Goal: Information Seeking & Learning: Learn about a topic

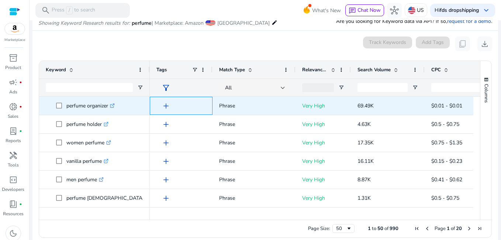
click at [166, 104] on span "add" at bounding box center [166, 105] width 9 height 9
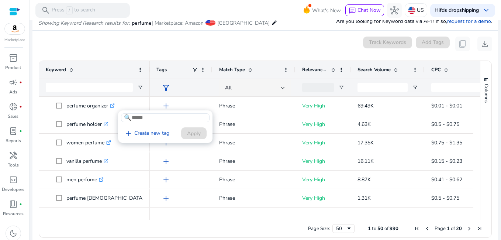
click at [282, 124] on div at bounding box center [250, 120] width 501 height 240
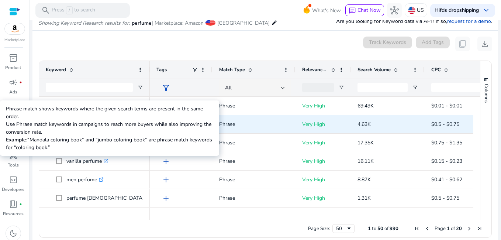
click at [282, 124] on p "Phrase" at bounding box center [254, 124] width 70 height 15
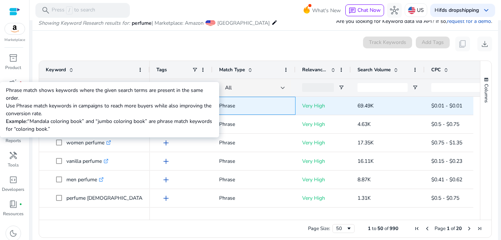
click at [266, 107] on p "Phrase" at bounding box center [254, 105] width 70 height 15
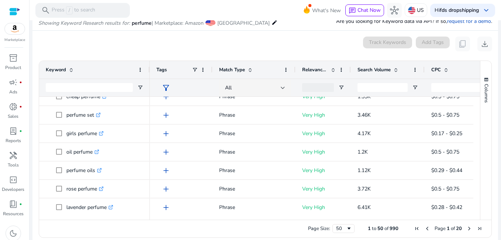
scroll to position [320, 0]
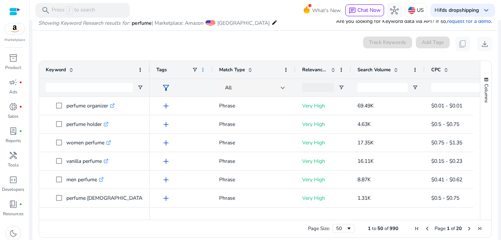
click at [206, 70] on span at bounding box center [203, 70] width 6 height 6
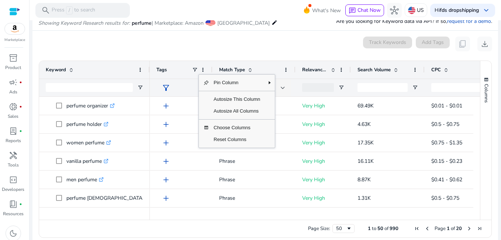
click at [316, 46] on div "0 keyword(s) selected Track Keywords Add Tags content_copy download" at bounding box center [265, 44] width 454 height 15
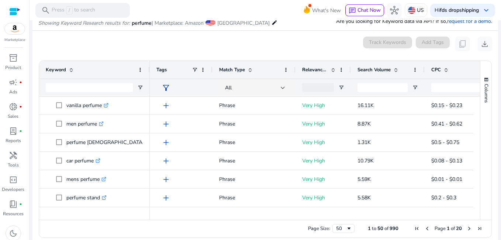
scroll to position [41, 0]
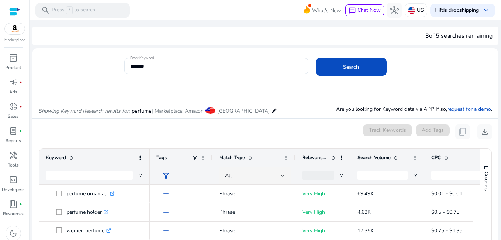
scroll to position [88, 0]
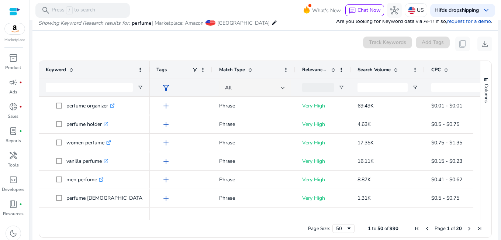
click at [140, 70] on span at bounding box center [140, 70] width 6 height 6
click at [149, 45] on div "0 keyword(s) selected Track Keywords Add Tags content_copy download" at bounding box center [265, 44] width 454 height 15
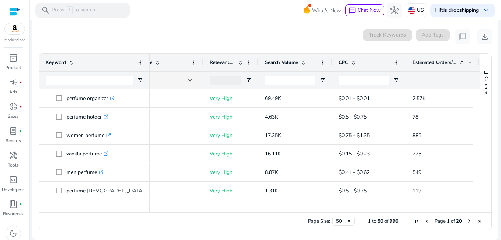
scroll to position [0, 101]
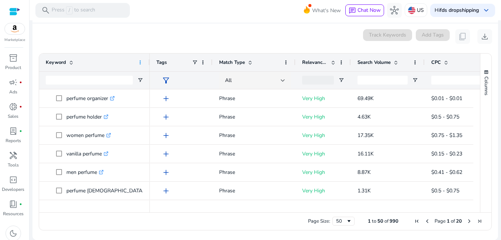
click at [142, 63] on span at bounding box center [140, 62] width 6 height 6
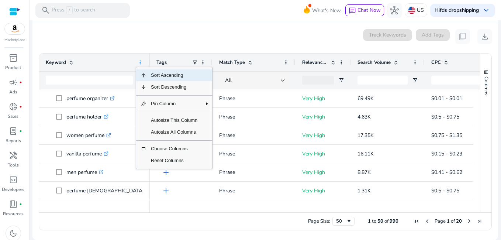
click at [142, 63] on span at bounding box center [140, 62] width 6 height 6
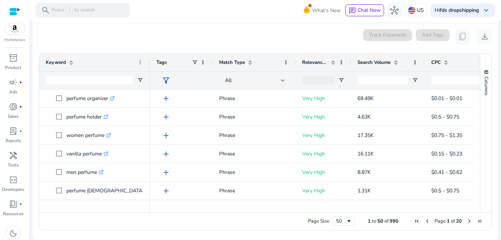
click at [142, 63] on span at bounding box center [140, 62] width 6 height 6
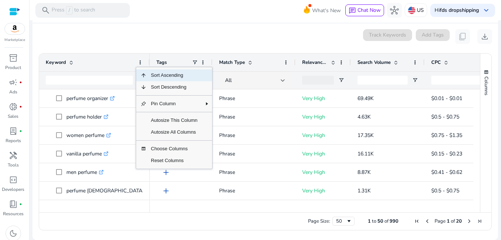
click at [159, 37] on div "0 keyword(s) selected Track Keywords Add Tags content_copy download" at bounding box center [265, 36] width 454 height 15
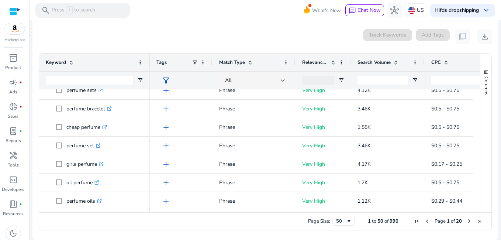
scroll to position [226, 0]
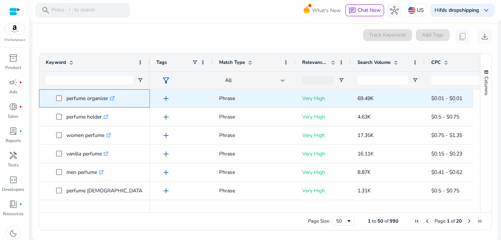
click at [112, 97] on icon ".st0{fill:#2c8af8}" at bounding box center [112, 98] width 5 height 5
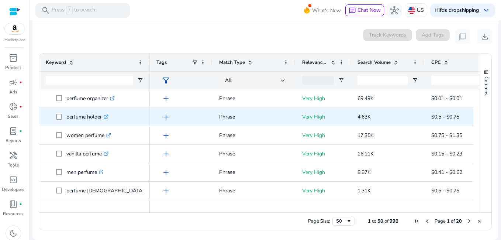
click at [108, 116] on icon at bounding box center [107, 115] width 3 height 3
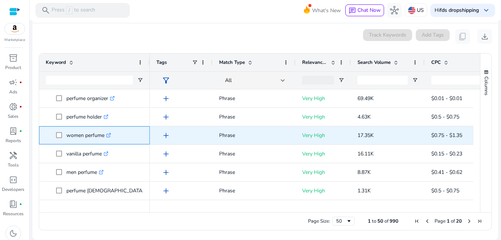
click at [110, 137] on icon ".st0{fill:#2c8af8}" at bounding box center [108, 135] width 5 height 5
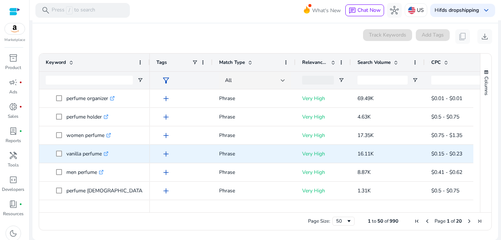
click at [106, 153] on icon at bounding box center [106, 154] width 4 height 4
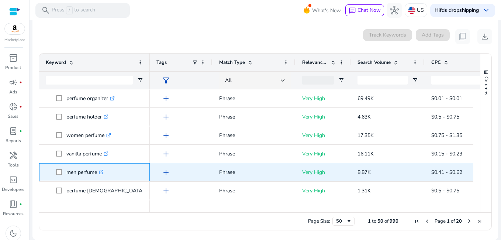
click at [103, 171] on icon ".st0{fill:#2c8af8}" at bounding box center [101, 172] width 5 height 5
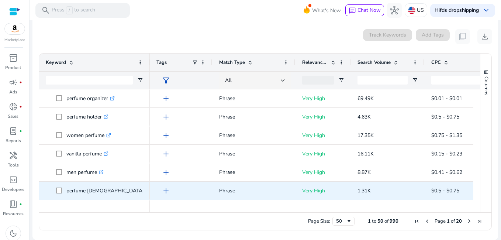
click at [146, 189] on icon ".st0{fill:#2c8af8}" at bounding box center [148, 190] width 5 height 5
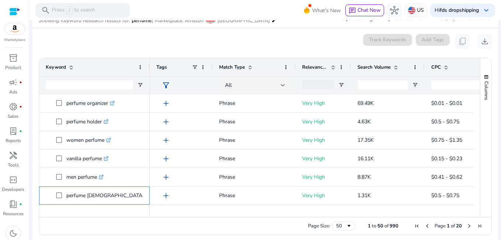
scroll to position [95, 0]
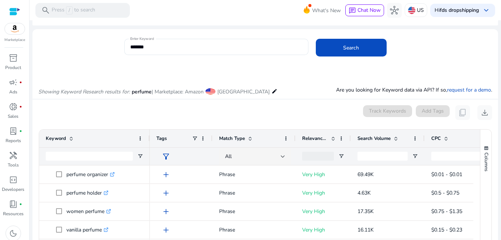
scroll to position [17, 0]
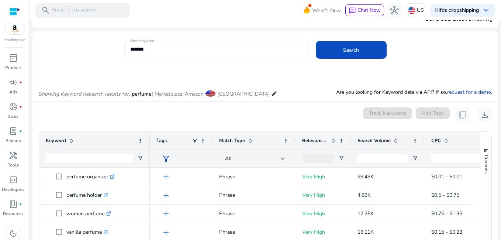
click at [231, 52] on input "*******" at bounding box center [216, 49] width 172 height 8
click at [459, 114] on app-icon-holder "content_copy" at bounding box center [462, 114] width 15 height 15
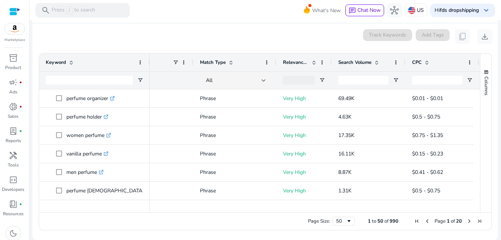
scroll to position [0, 0]
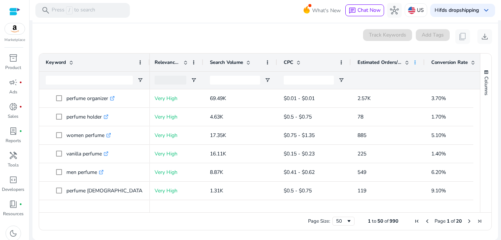
click at [414, 62] on span at bounding box center [415, 62] width 6 height 6
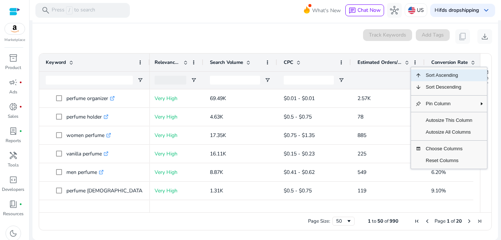
click at [316, 39] on div "0 keyword(s) selected Track Keywords Add Tags content_copy download" at bounding box center [265, 36] width 454 height 15
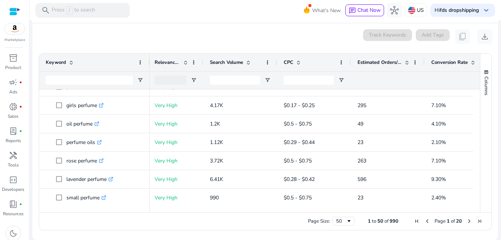
scroll to position [340, 0]
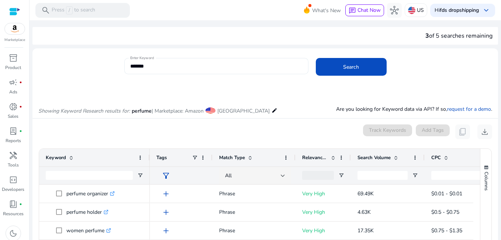
click at [258, 66] on input "*******" at bounding box center [216, 66] width 172 height 8
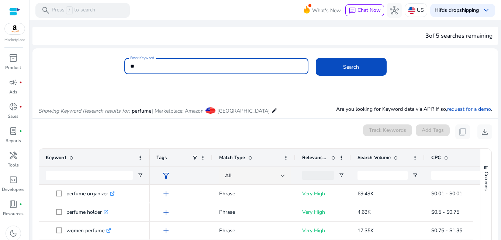
type input "*"
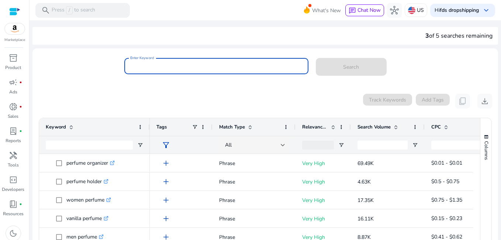
click at [258, 66] on input "Enter Keyword" at bounding box center [216, 66] width 172 height 8
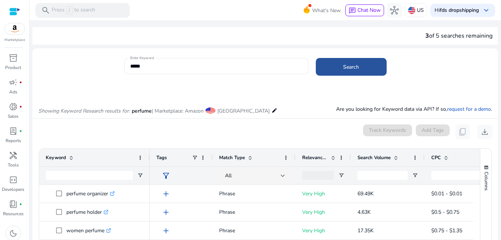
click at [333, 69] on span at bounding box center [351, 67] width 71 height 18
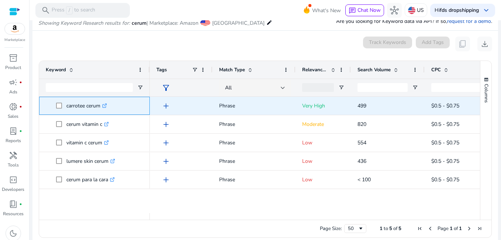
click at [106, 103] on link ".st0{fill:#2c8af8}" at bounding box center [103, 105] width 7 height 7
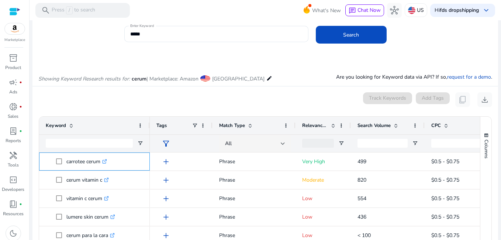
scroll to position [0, 0]
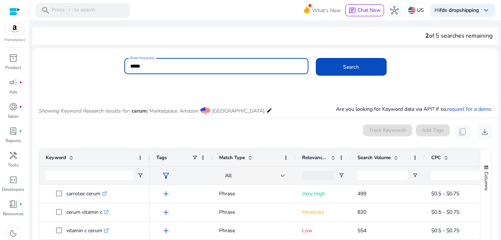
click at [250, 65] on input "*****" at bounding box center [216, 66] width 172 height 8
type input "*"
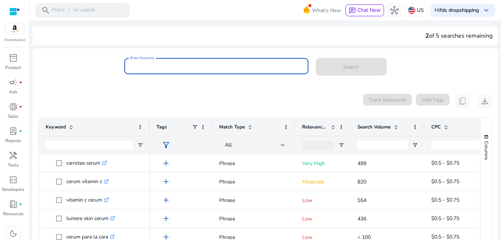
paste input "**********"
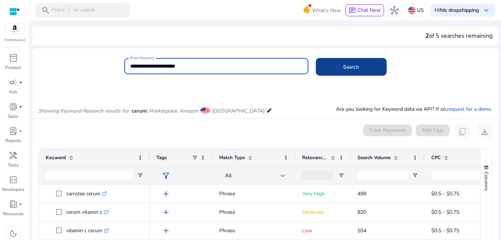
type input "**********"
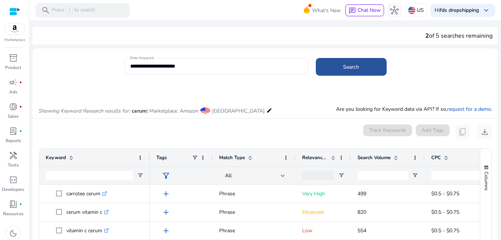
click at [359, 64] on span at bounding box center [351, 67] width 71 height 18
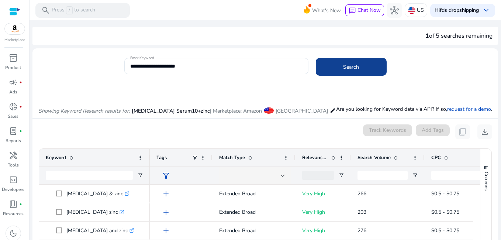
scroll to position [88, 0]
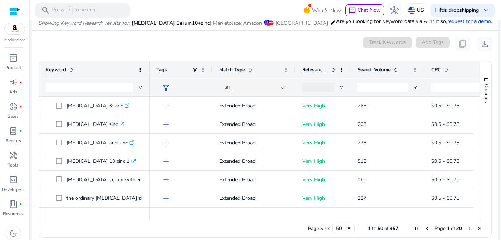
click at [330, 23] on mat-icon "edit" at bounding box center [333, 22] width 6 height 9
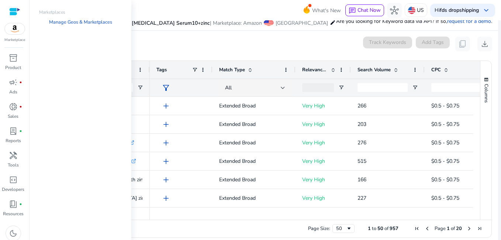
click at [330, 24] on mat-icon "edit" at bounding box center [333, 22] width 6 height 9
click at [294, 23] on span "[GEOGRAPHIC_DATA]" at bounding box center [302, 23] width 52 height 7
click at [330, 22] on mat-icon "edit" at bounding box center [333, 22] width 6 height 9
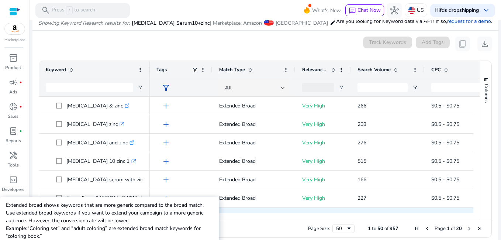
drag, startPoint x: 251, startPoint y: 216, endPoint x: 287, endPoint y: 209, distance: 36.4
click at [287, 209] on div "Keyword Tags Match Type CPC" at bounding box center [259, 140] width 441 height 159
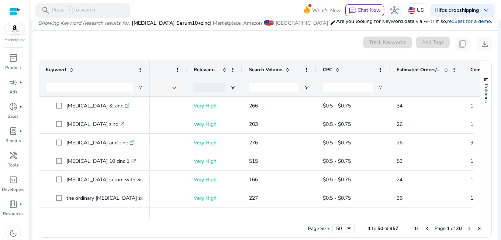
scroll to position [0, 130]
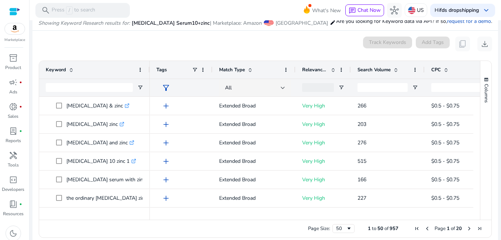
click at [19, 9] on div at bounding box center [14, 11] width 11 height 8
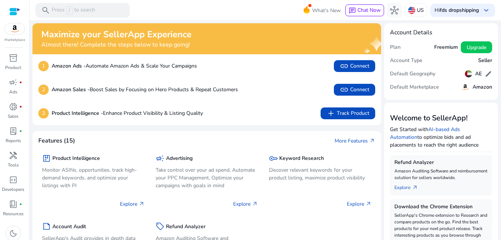
click at [18, 9] on div at bounding box center [14, 11] width 11 height 8
click at [14, 11] on div at bounding box center [14, 11] width 11 height 8
click at [288, 169] on p "Discover relevant keywords for your product listing, maximize product visibility" at bounding box center [320, 174] width 103 height 16
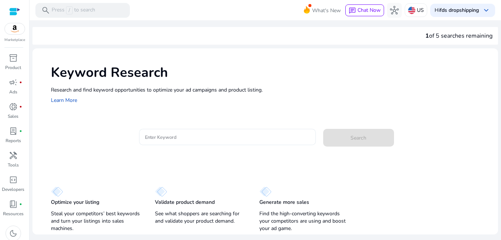
click at [246, 142] on div at bounding box center [227, 137] width 165 height 16
click at [16, 30] on img at bounding box center [15, 28] width 20 height 11
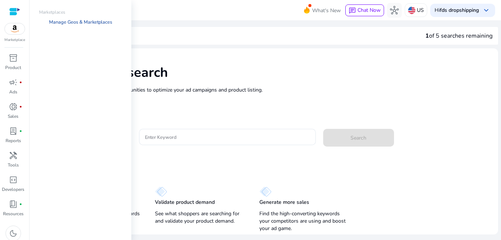
click at [82, 23] on link "Manage Geos & Marketplaces" at bounding box center [80, 22] width 75 height 13
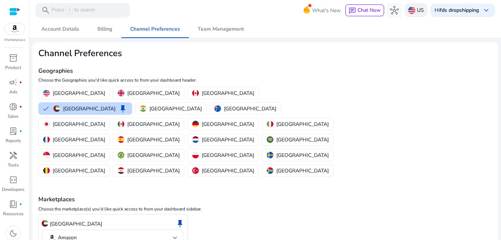
click at [405, 12] on div "US" at bounding box center [416, 10] width 23 height 14
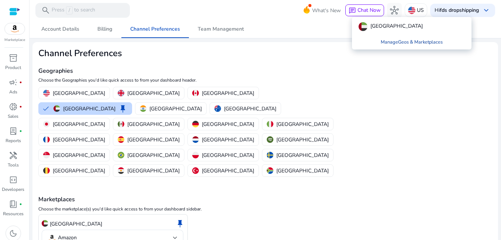
click at [396, 45] on link "Manage Geos & Marketplaces" at bounding box center [412, 41] width 74 height 13
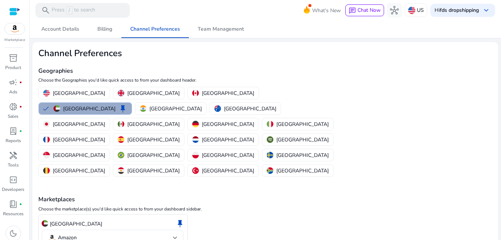
click at [116, 105] on p "United Arab Emirates" at bounding box center [89, 109] width 52 height 8
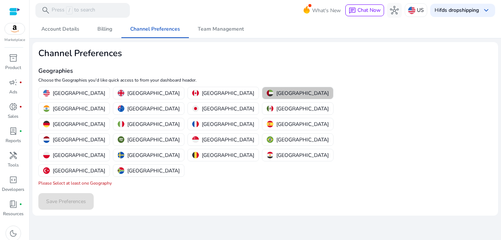
click at [276, 93] on p "United Arab Emirates" at bounding box center [302, 93] width 52 height 8
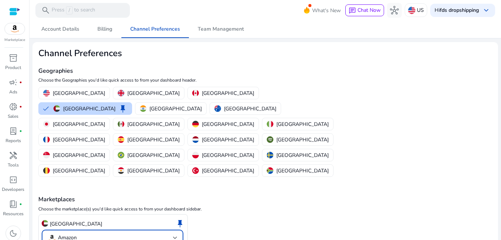
click at [131, 233] on mat-select-trigger "Amazon" at bounding box center [110, 237] width 125 height 9
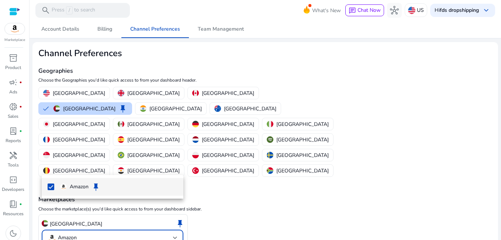
drag, startPoint x: 499, startPoint y: 185, endPoint x: 499, endPoint y: 201, distance: 15.9
click at [499, 201] on div at bounding box center [250, 120] width 501 height 240
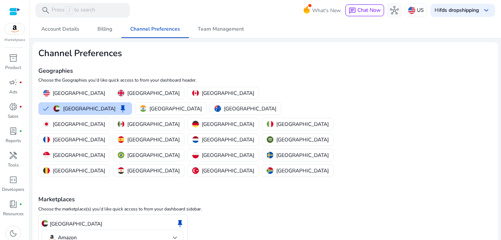
scroll to position [20, 0]
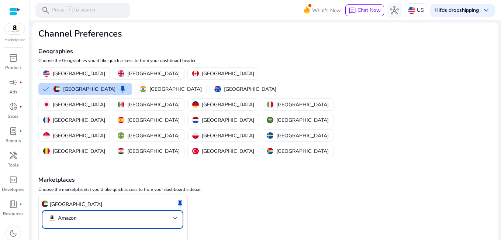
click at [95, 214] on mat-select-trigger "Amazon" at bounding box center [110, 218] width 125 height 9
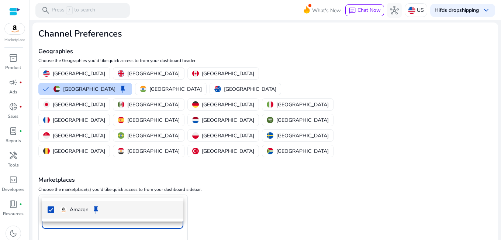
click at [86, 206] on span "Amazon keep" at bounding box center [118, 209] width 117 height 9
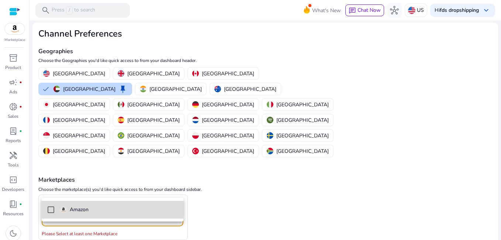
scroll to position [17, 0]
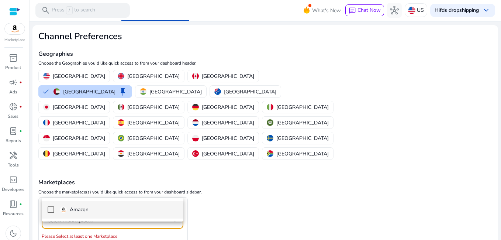
click at [49, 209] on mat-pseudo-checkbox at bounding box center [51, 209] width 7 height 7
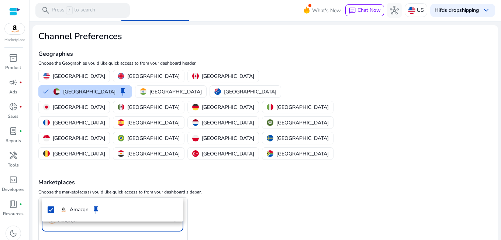
click at [64, 227] on div at bounding box center [250, 120] width 501 height 240
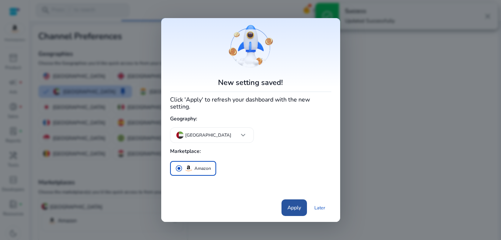
click at [293, 208] on span "Apply" at bounding box center [294, 208] width 14 height 8
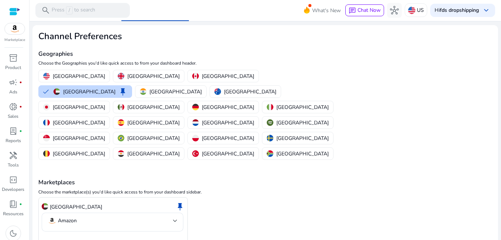
click at [16, 9] on div at bounding box center [14, 11] width 11 height 8
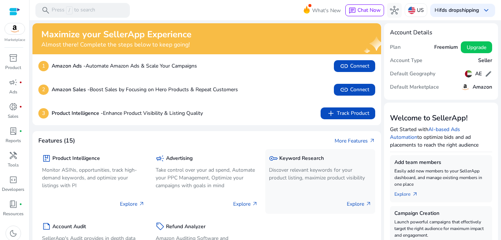
click at [279, 170] on p "Discover relevant keywords for your product listing, maximize product visibility" at bounding box center [320, 174] width 103 height 16
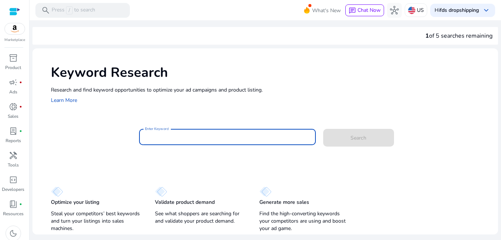
click at [271, 141] on input "Enter Keyword" at bounding box center [227, 137] width 165 height 8
paste input "**********"
click at [191, 135] on input "**********" at bounding box center [227, 137] width 165 height 8
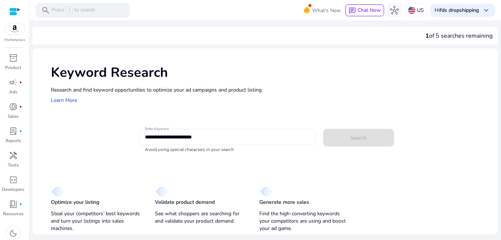
click at [220, 131] on div "**********" at bounding box center [227, 137] width 165 height 16
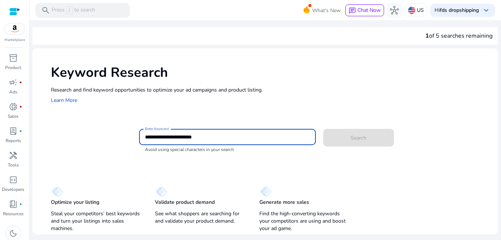
click at [220, 139] on input "**********" at bounding box center [227, 137] width 165 height 8
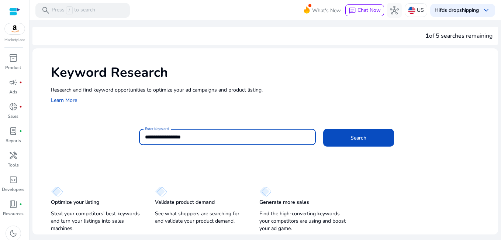
type input "**********"
click at [323, 129] on button "Search" at bounding box center [358, 138] width 71 height 18
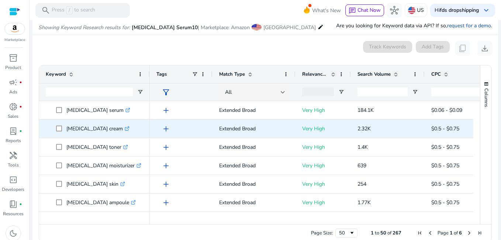
scroll to position [88, 0]
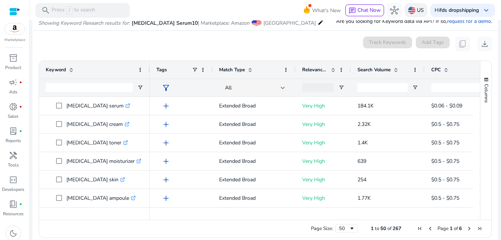
click at [408, 7] on img at bounding box center [411, 10] width 7 height 7
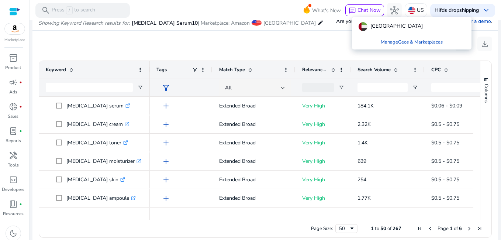
click at [406, 7] on div at bounding box center [250, 120] width 501 height 240
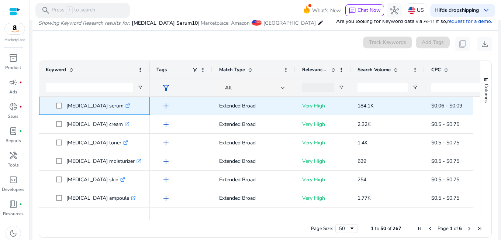
click at [125, 105] on icon ".st0{fill:#2c8af8}" at bounding box center [127, 105] width 5 height 5
